Goal: Task Accomplishment & Management: Manage account settings

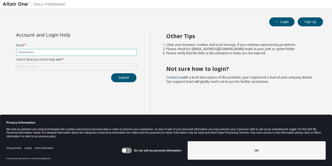
click at [83, 50] on span at bounding box center [76, 52] width 120 height 7
click at [79, 54] on input "text" at bounding box center [76, 52] width 118 height 4
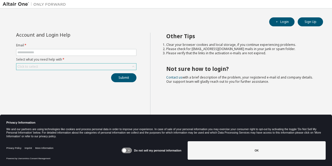
click at [75, 65] on div "Click to select" at bounding box center [76, 67] width 120 height 6
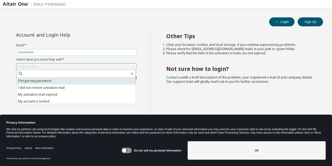
click at [63, 80] on li "I forgot my password" at bounding box center [76, 81] width 119 height 7
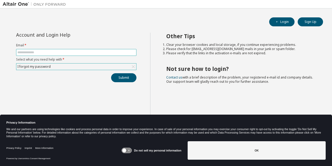
click at [71, 50] on input "text" at bounding box center [76, 52] width 118 height 4
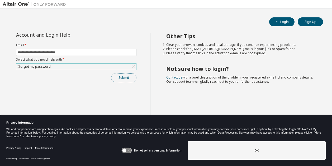
click at [117, 77] on button "Submit" at bounding box center [123, 77] width 25 height 9
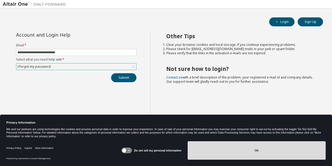
click at [245, 149] on button "OK" at bounding box center [257, 151] width 138 height 18
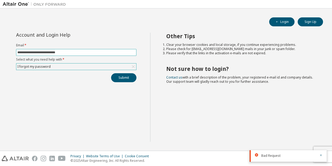
click at [25, 53] on input "**********" at bounding box center [76, 52] width 118 height 4
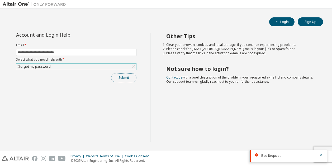
click at [131, 79] on button "Submit" at bounding box center [123, 77] width 25 height 9
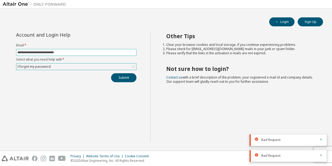
click at [24, 53] on input "**********" at bounding box center [76, 52] width 118 height 4
type input "**********"
click at [93, 65] on div "I forgot my password" at bounding box center [76, 67] width 120 height 6
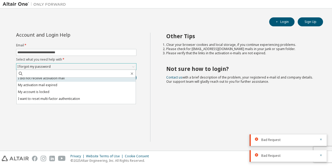
scroll to position [15, 0]
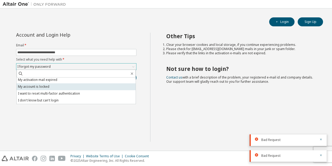
click at [90, 86] on li "My account is locked" at bounding box center [76, 86] width 119 height 7
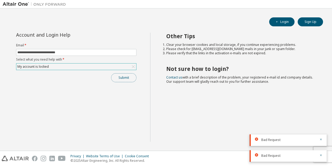
click at [133, 77] on button "Submit" at bounding box center [123, 77] width 25 height 9
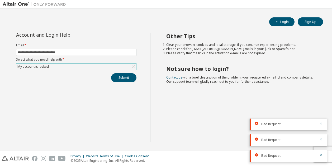
click at [107, 64] on div "My account is locked" at bounding box center [76, 67] width 120 height 6
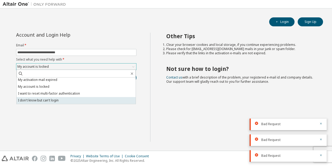
click at [92, 99] on li "I don't know but can't login" at bounding box center [76, 100] width 119 height 7
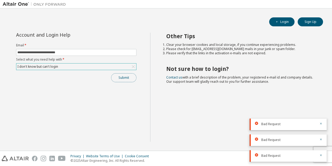
click at [120, 76] on button "Submit" at bounding box center [123, 77] width 25 height 9
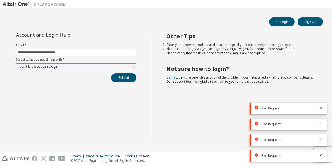
click at [111, 101] on div "**********" at bounding box center [77, 87] width 148 height 109
click at [76, 49] on span "**********" at bounding box center [76, 52] width 120 height 7
click at [76, 53] on input "**********" at bounding box center [76, 52] width 118 height 4
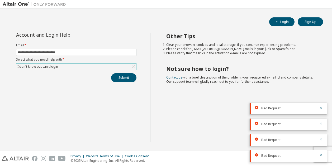
click at [71, 102] on div "**********" at bounding box center [77, 87] width 148 height 109
click at [62, 113] on div "**********" at bounding box center [77, 87] width 148 height 109
click at [46, 124] on div "**********" at bounding box center [77, 87] width 148 height 109
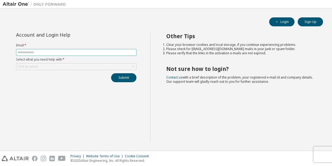
click at [119, 55] on span at bounding box center [76, 52] width 120 height 7
click at [120, 53] on input "text" at bounding box center [76, 52] width 118 height 4
click at [167, 126] on div "Other Tips Clear your browser cookies and local storage, if you continue experi…" at bounding box center [240, 87] width 180 height 109
click at [63, 53] on input "text" at bounding box center [76, 52] width 118 height 4
type input "**********"
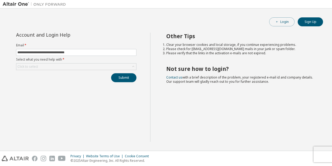
click at [287, 22] on button "Login" at bounding box center [281, 21] width 25 height 9
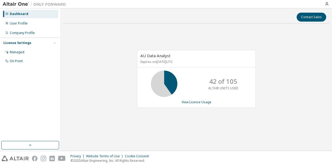
click at [18, 16] on div "Dashboard" at bounding box center [19, 14] width 18 height 4
click at [201, 103] on link "View License Usage" at bounding box center [197, 102] width 30 height 4
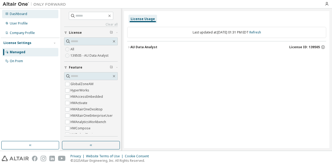
click at [27, 16] on div "Dashboard" at bounding box center [30, 14] width 56 height 8
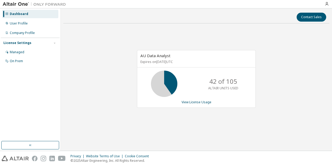
click at [171, 86] on icon at bounding box center [164, 83] width 13 height 13
click at [204, 86] on div "42 of 105 ALTAIR UNITS USED" at bounding box center [223, 84] width 42 height 26
click at [35, 144] on button "button" at bounding box center [30, 145] width 58 height 8
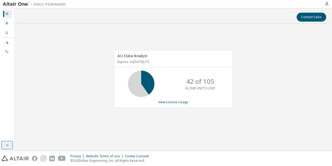
click at [11, 147] on button "button" at bounding box center [7, 145] width 12 height 8
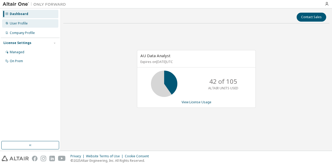
click at [24, 26] on div "User Profile" at bounding box center [30, 23] width 56 height 8
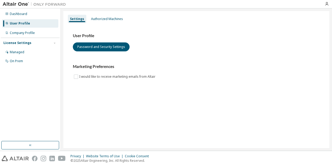
click at [18, 4] on img at bounding box center [36, 4] width 66 height 5
click at [11, 34] on div "Company Profile" at bounding box center [22, 33] width 25 height 4
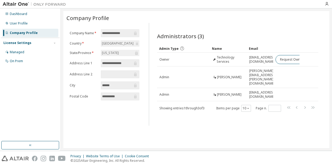
click at [30, 44] on div "License Settings" at bounding box center [30, 43] width 54 height 5
click at [31, 43] on div "License Settings" at bounding box center [30, 43] width 54 height 5
click at [26, 49] on div "Managed" at bounding box center [30, 52] width 56 height 8
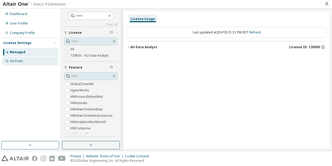
click at [25, 62] on div "On Prem" at bounding box center [30, 61] width 56 height 8
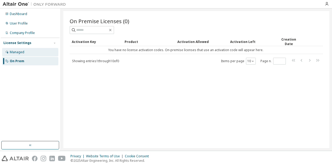
click at [24, 52] on div "Managed" at bounding box center [30, 52] width 56 height 8
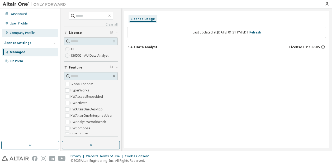
click at [29, 36] on div "Company Profile" at bounding box center [30, 33] width 56 height 8
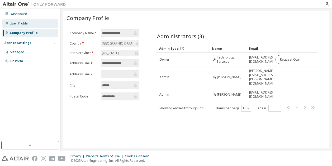
click at [30, 24] on div "User Profile" at bounding box center [30, 23] width 56 height 8
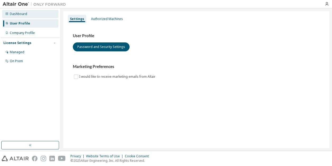
click at [27, 17] on div "Dashboard" at bounding box center [30, 14] width 56 height 8
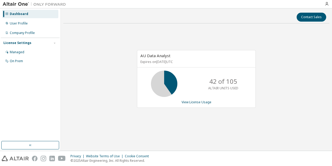
click at [116, 53] on div "AU Data Analyst Expires on [DATE] UTC 42 of 105 ALTAIR UNITS USED View License …" at bounding box center [196, 82] width 266 height 108
click at [325, 4] on icon "button" at bounding box center [327, 4] width 4 height 4
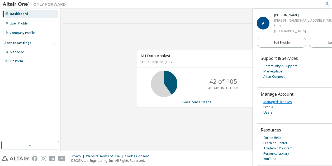
click at [284, 103] on link "Managed Licenses" at bounding box center [278, 102] width 29 height 5
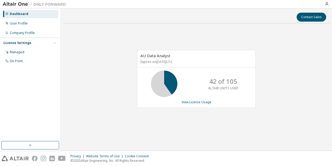
click at [284, 96] on div "AU Data Analyst Expires on [DATE] UTC 42 of 105 ALTAIR UNITS USED View License …" at bounding box center [196, 82] width 266 height 108
drag, startPoint x: 17, startPoint y: 90, endPoint x: 18, endPoint y: 87, distance: 3.0
click at [17, 90] on div "Dashboard User Profile Company Profile License Settings Managed On Prem" at bounding box center [30, 75] width 59 height 132
click at [43, 23] on div "User Profile" at bounding box center [30, 23] width 56 height 8
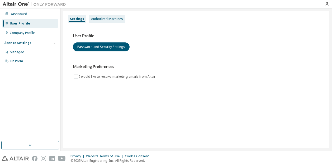
click at [98, 15] on div "Authorized Machines" at bounding box center [107, 19] width 36 height 8
